Goal: Task Accomplishment & Management: Manage account settings

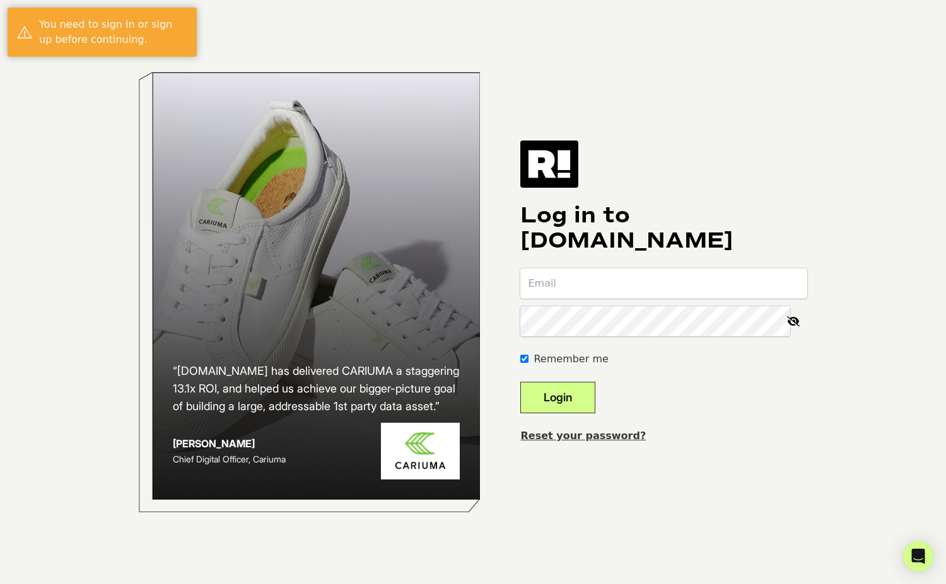
click at [623, 277] on input "email" at bounding box center [663, 284] width 287 height 30
click at [0, 584] on com-1password-button at bounding box center [0, 584] width 0 height 0
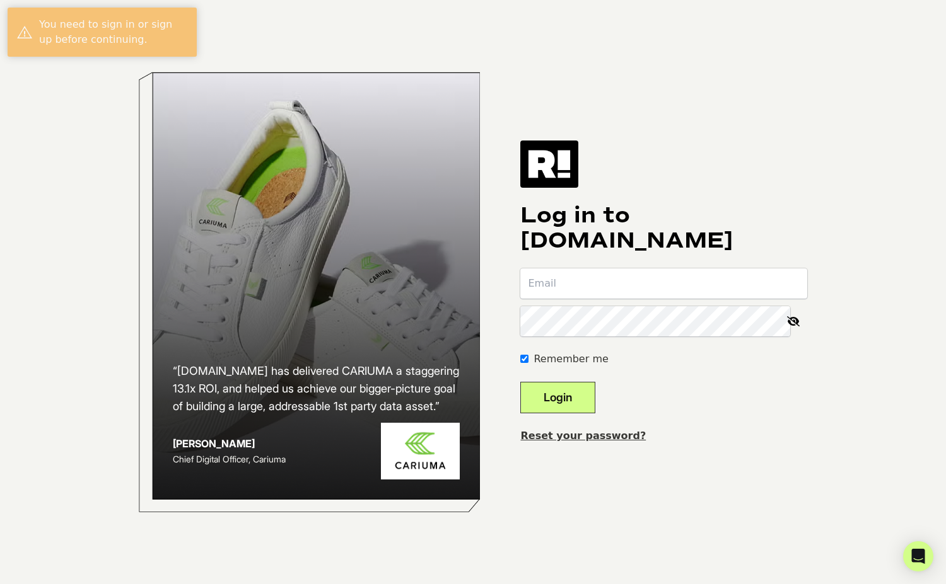
click at [576, 277] on input "email" at bounding box center [663, 284] width 287 height 30
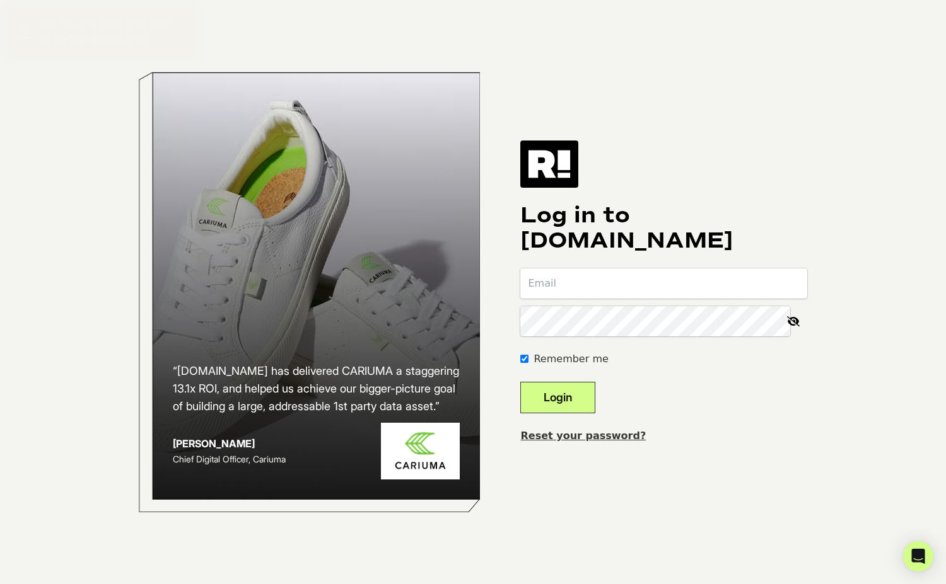
click at [577, 292] on input "email" at bounding box center [663, 284] width 287 height 30
type input "eli@houseofoutdoors.com"
click at [570, 398] on button "Login" at bounding box center [557, 398] width 75 height 32
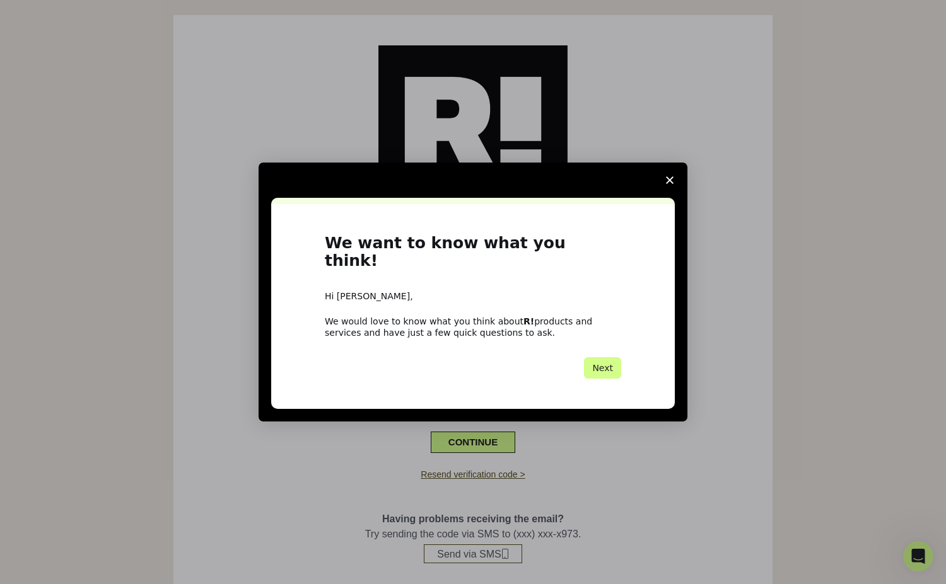
click at [668, 184] on polygon "Close survey" at bounding box center [670, 181] width 8 height 8
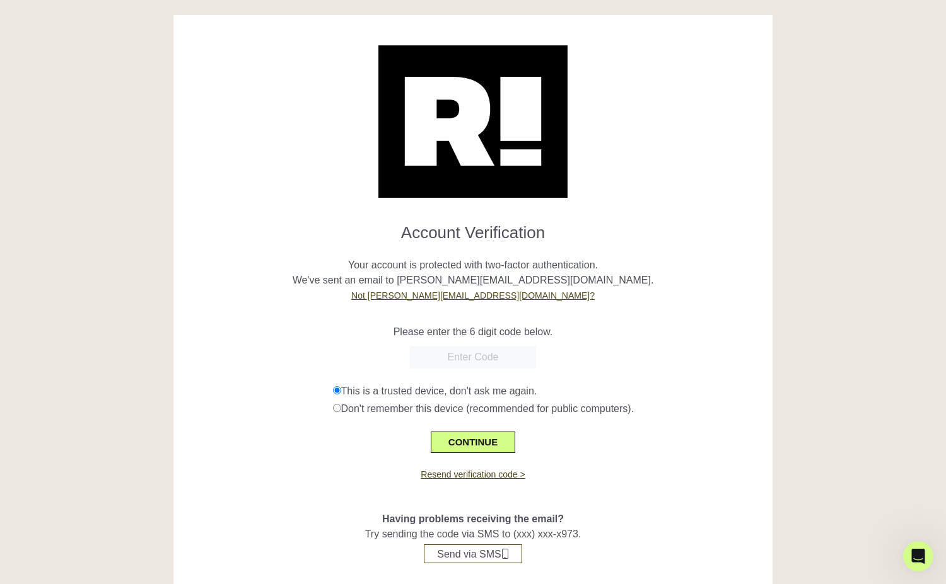
click at [454, 361] on input "text" at bounding box center [473, 357] width 126 height 23
paste input "664598"
type input "664598"
click at [472, 441] on button "CONTINUE" at bounding box center [473, 442] width 84 height 21
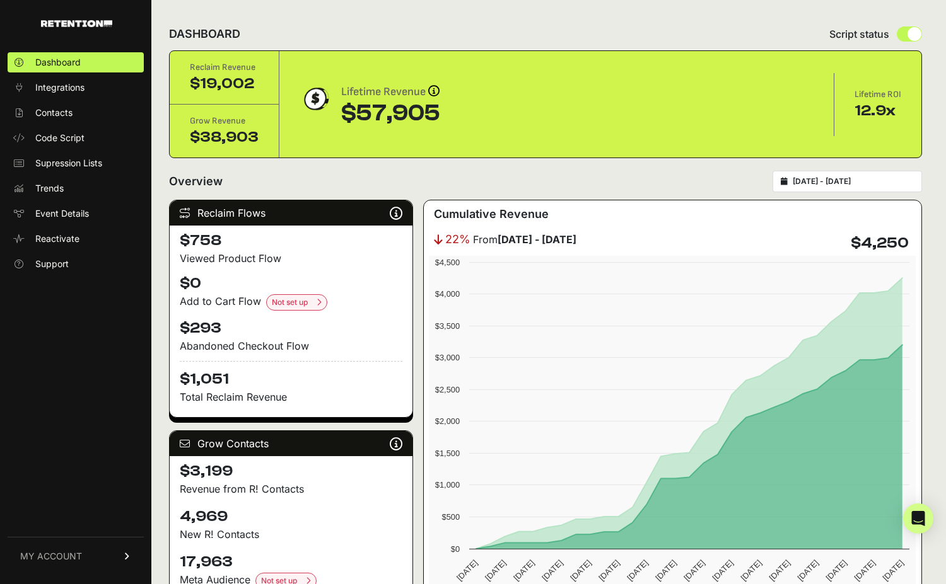
click at [54, 547] on link "MY ACCOUNT" at bounding box center [76, 556] width 136 height 38
click at [45, 512] on span "Billing" at bounding box center [47, 515] width 24 height 13
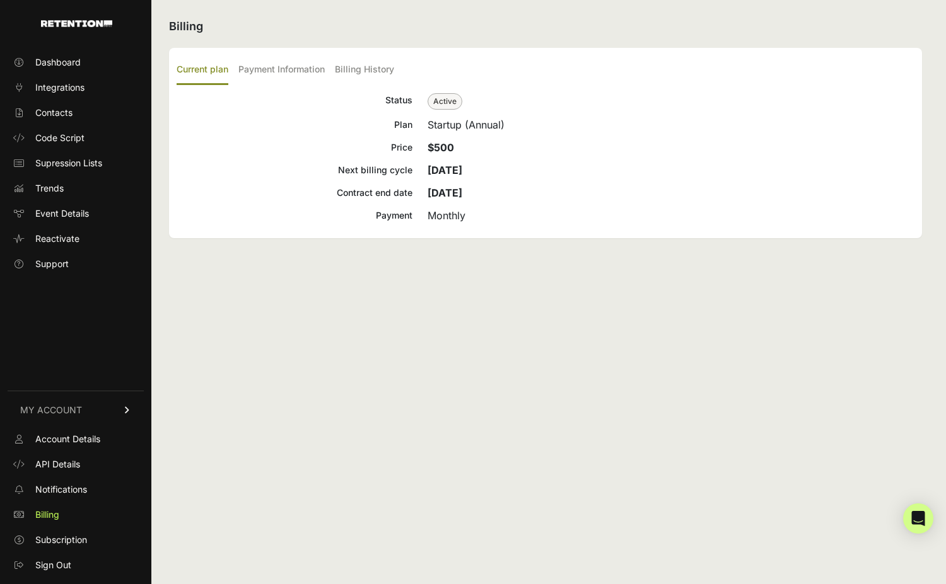
click at [335, 70] on ul "Current plan Payment Information Billing History" at bounding box center [546, 70] width 738 height 30
click at [350, 70] on label "Billing History" at bounding box center [364, 70] width 59 height 30
click at [0, 0] on input "Billing History" at bounding box center [0, 0] width 0 height 0
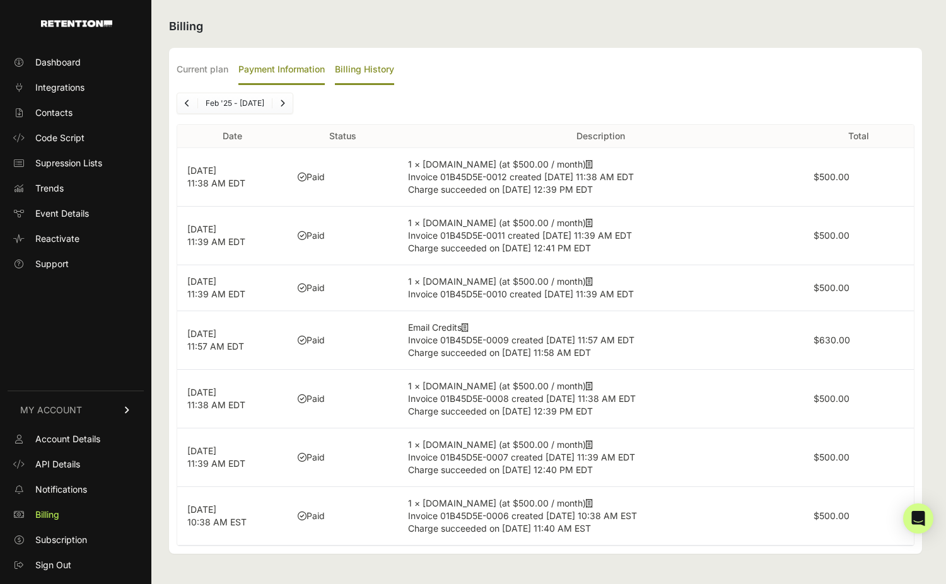
click at [286, 66] on label "Payment Information" at bounding box center [281, 70] width 86 height 30
click at [0, 0] on input "Payment Information" at bounding box center [0, 0] width 0 height 0
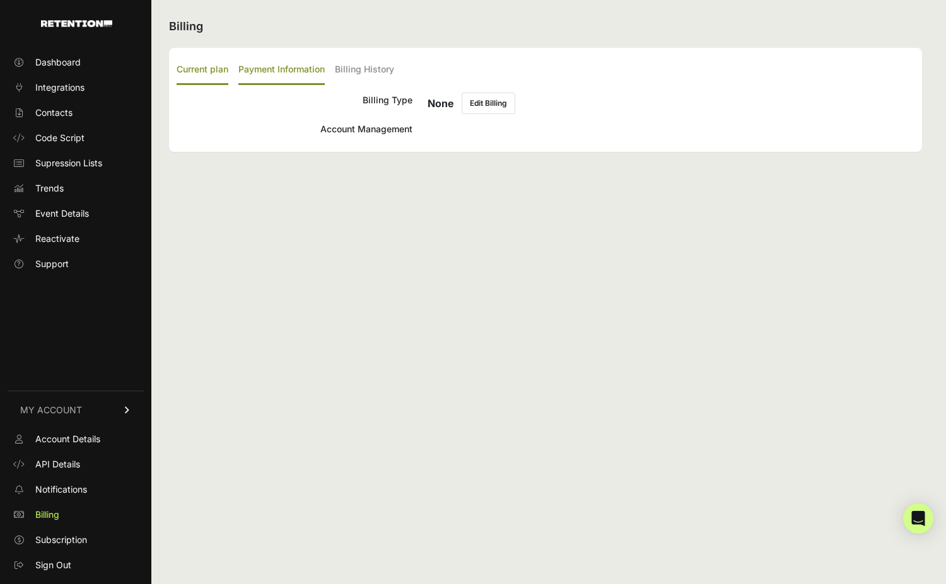
click at [199, 73] on label "Current plan" at bounding box center [203, 70] width 52 height 30
click at [0, 0] on input "Current plan" at bounding box center [0, 0] width 0 height 0
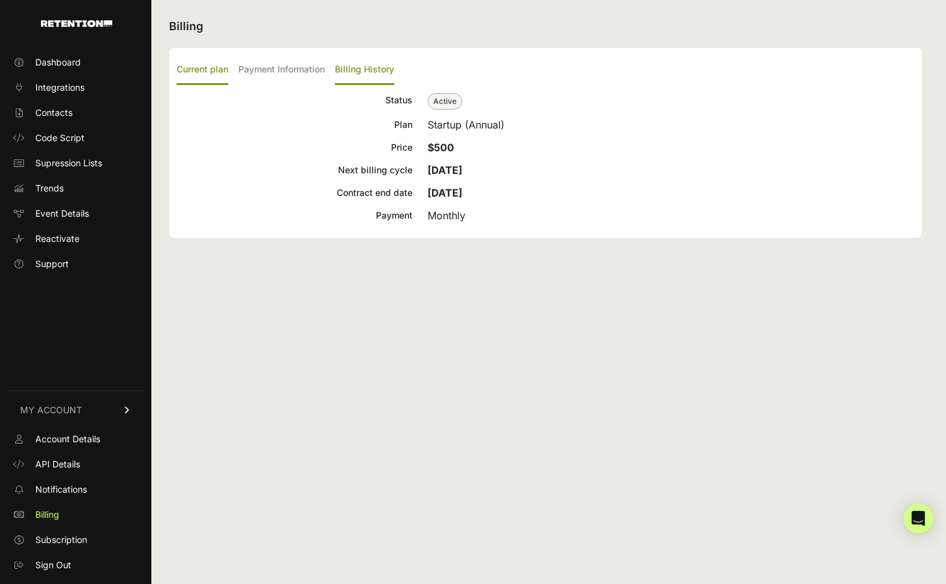
click at [374, 67] on label "Billing History" at bounding box center [364, 70] width 59 height 30
click at [0, 0] on input "Billing History" at bounding box center [0, 0] width 0 height 0
